Goal: Task Accomplishment & Management: Manage account settings

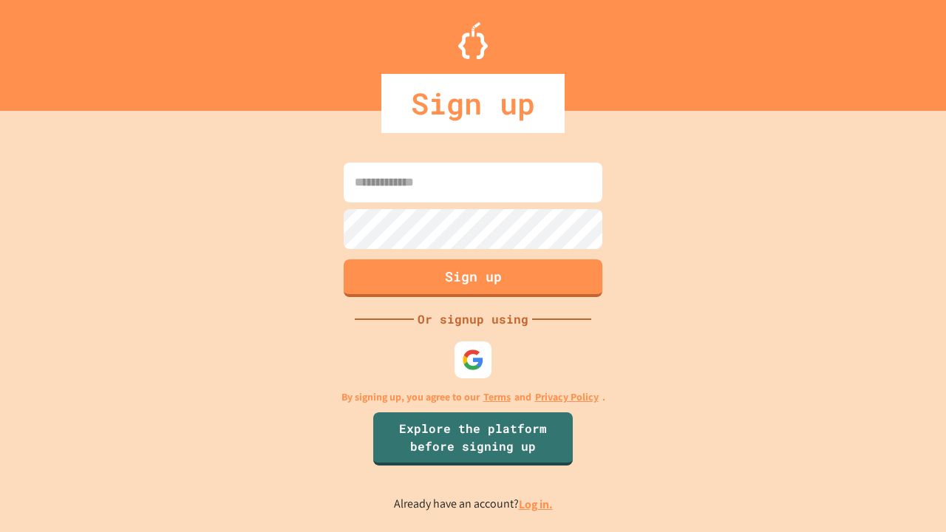
click at [536, 504] on link "Log in." at bounding box center [536, 505] width 34 height 16
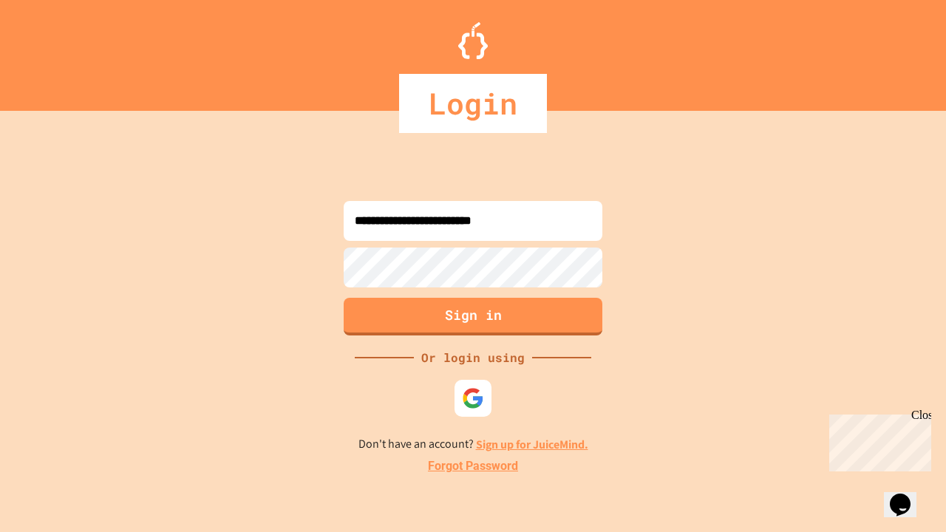
type input "**********"
